Goal: Find specific page/section: Find specific page/section

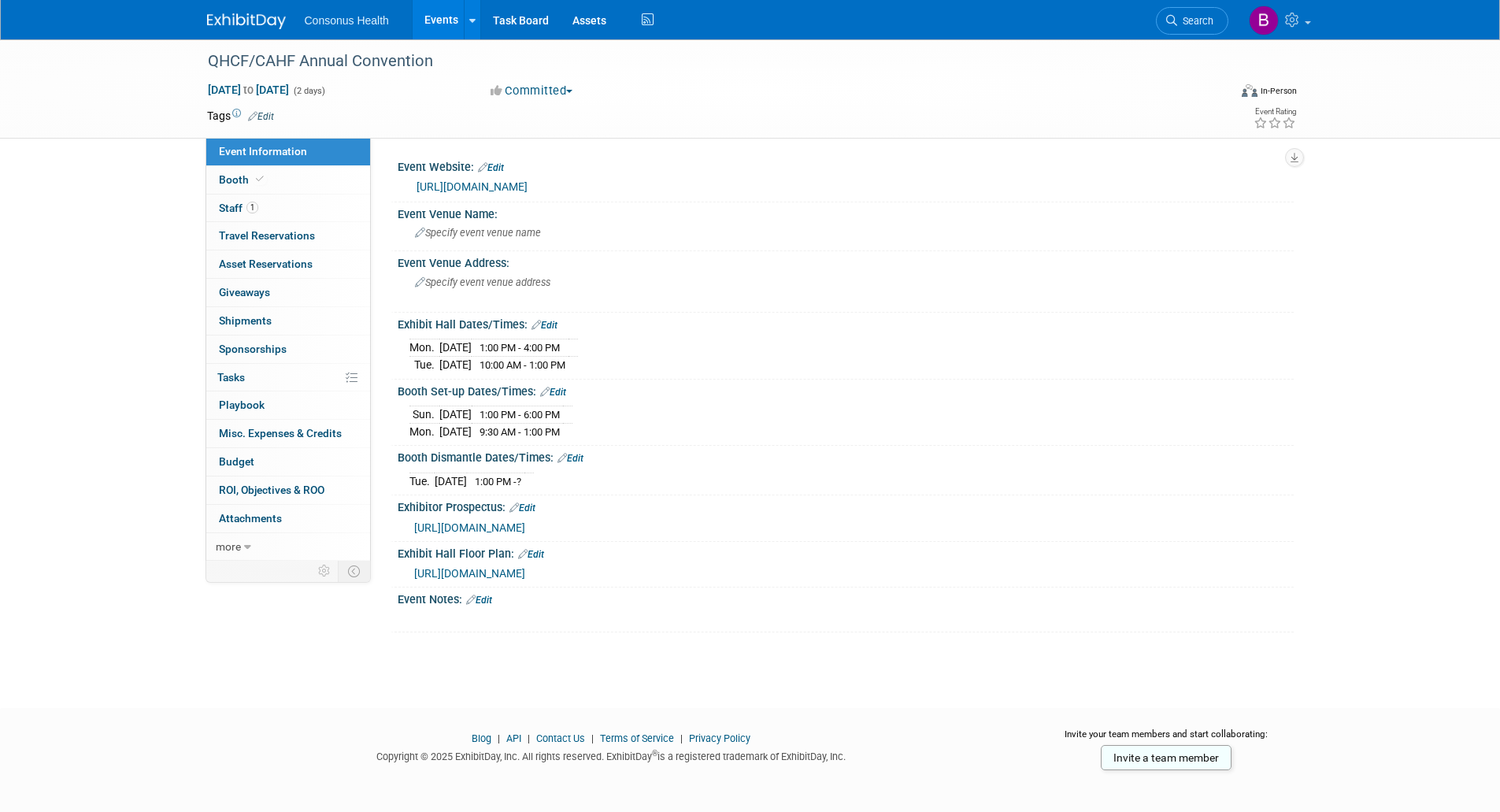
click at [449, 21] on link "Events" at bounding box center [441, 19] width 57 height 39
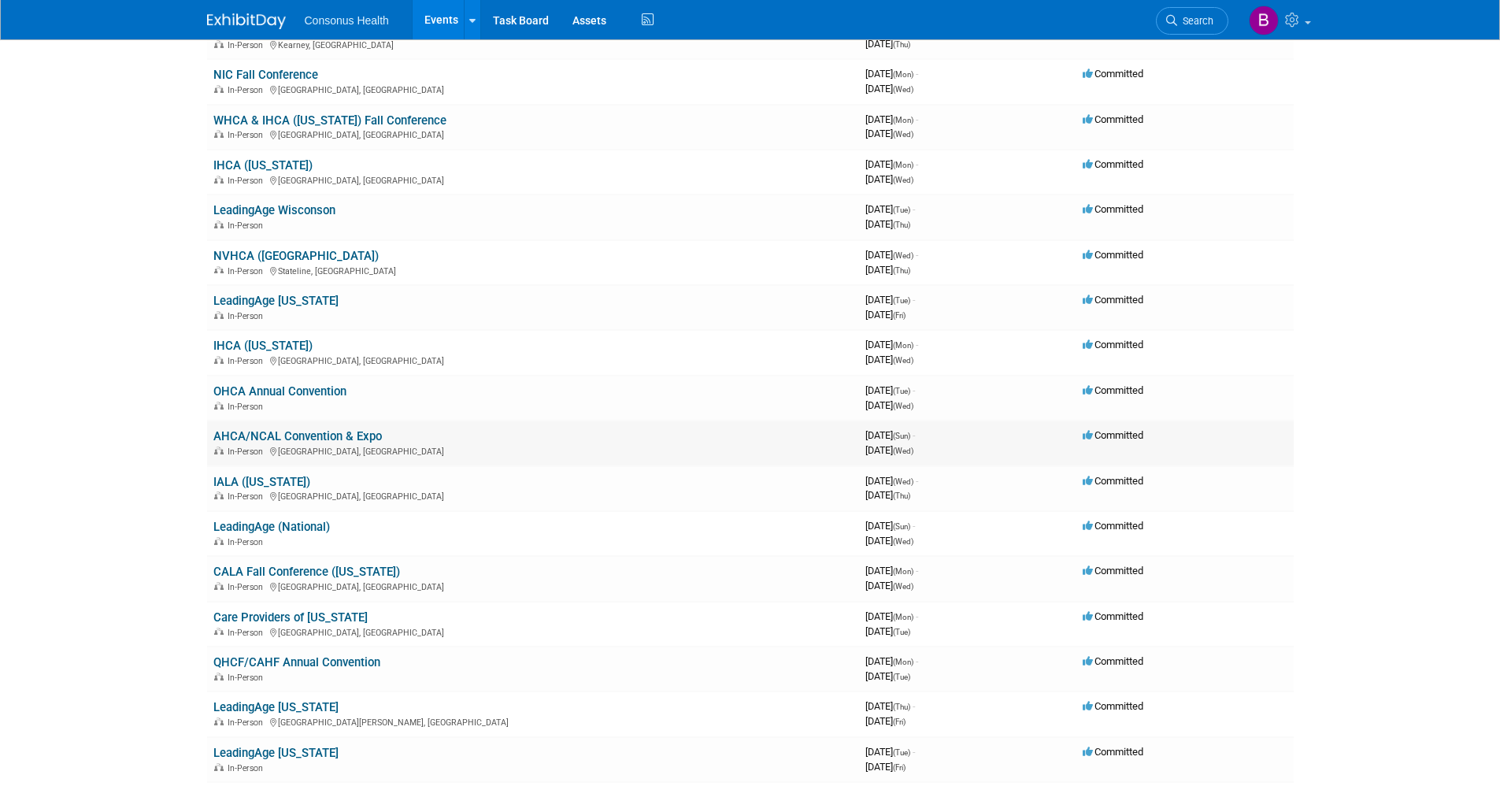
scroll to position [158, 0]
click at [271, 564] on link "CALA Fall Conference ([US_STATE])" at bounding box center [306, 571] width 186 height 14
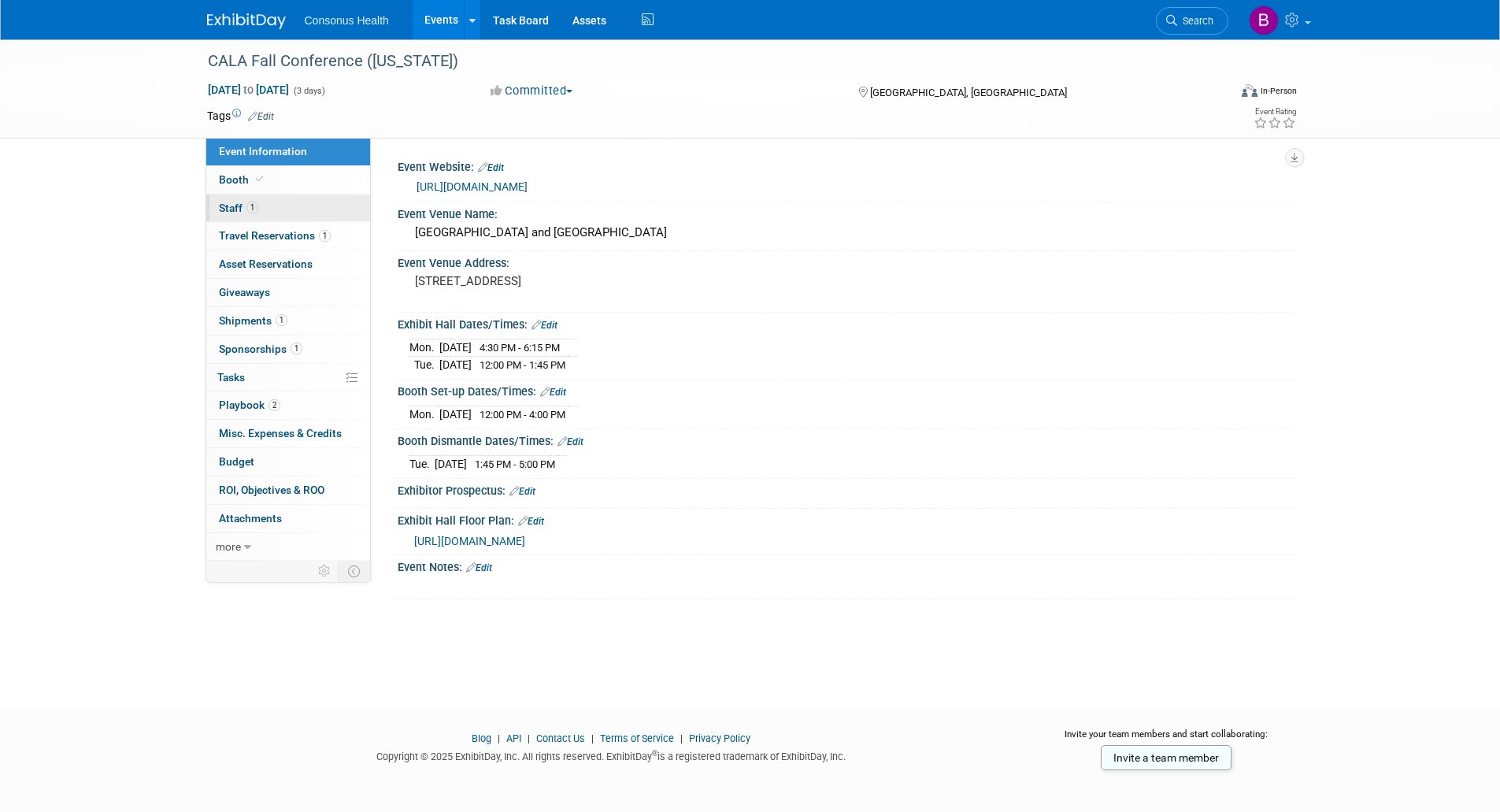
click at [231, 204] on span "Staff 1" at bounding box center [238, 208] width 39 height 12
